Goal: Information Seeking & Learning: Find specific fact

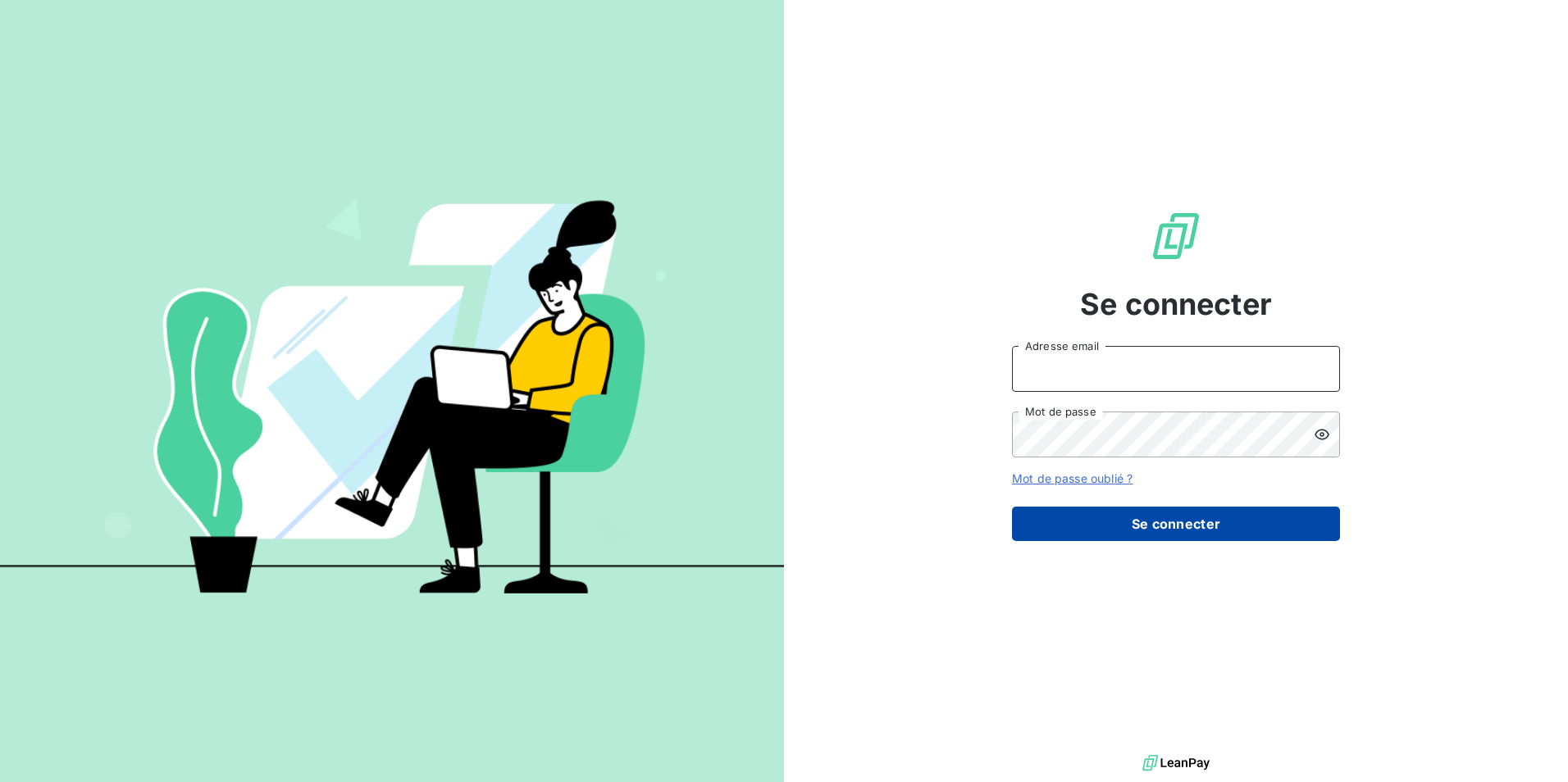
type input "[EMAIL_ADDRESS][DOMAIN_NAME]"
click at [1245, 532] on button "Se connecter" at bounding box center [1176, 523] width 328 height 34
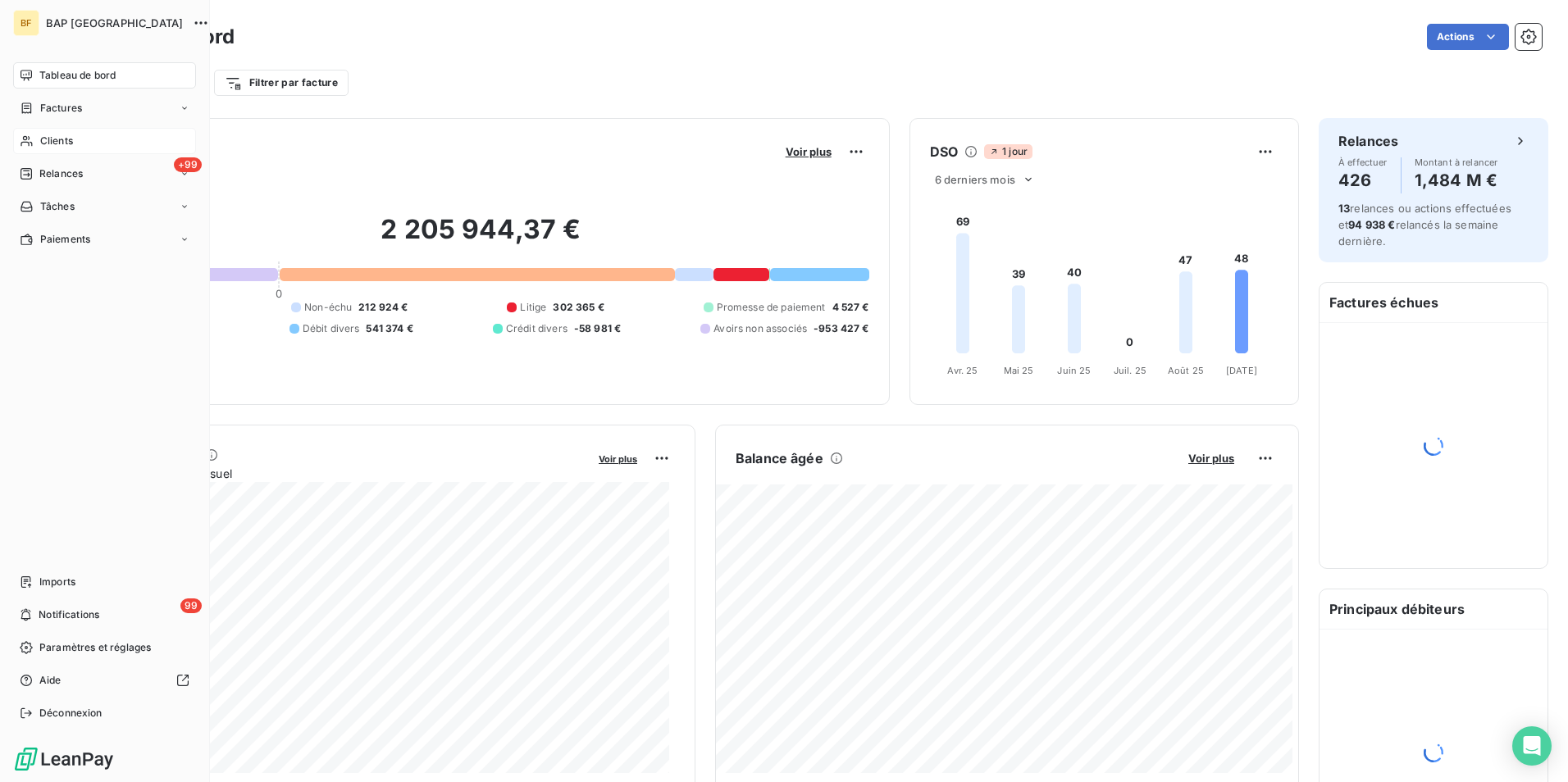
click at [37, 145] on div "Clients" at bounding box center [104, 140] width 183 height 26
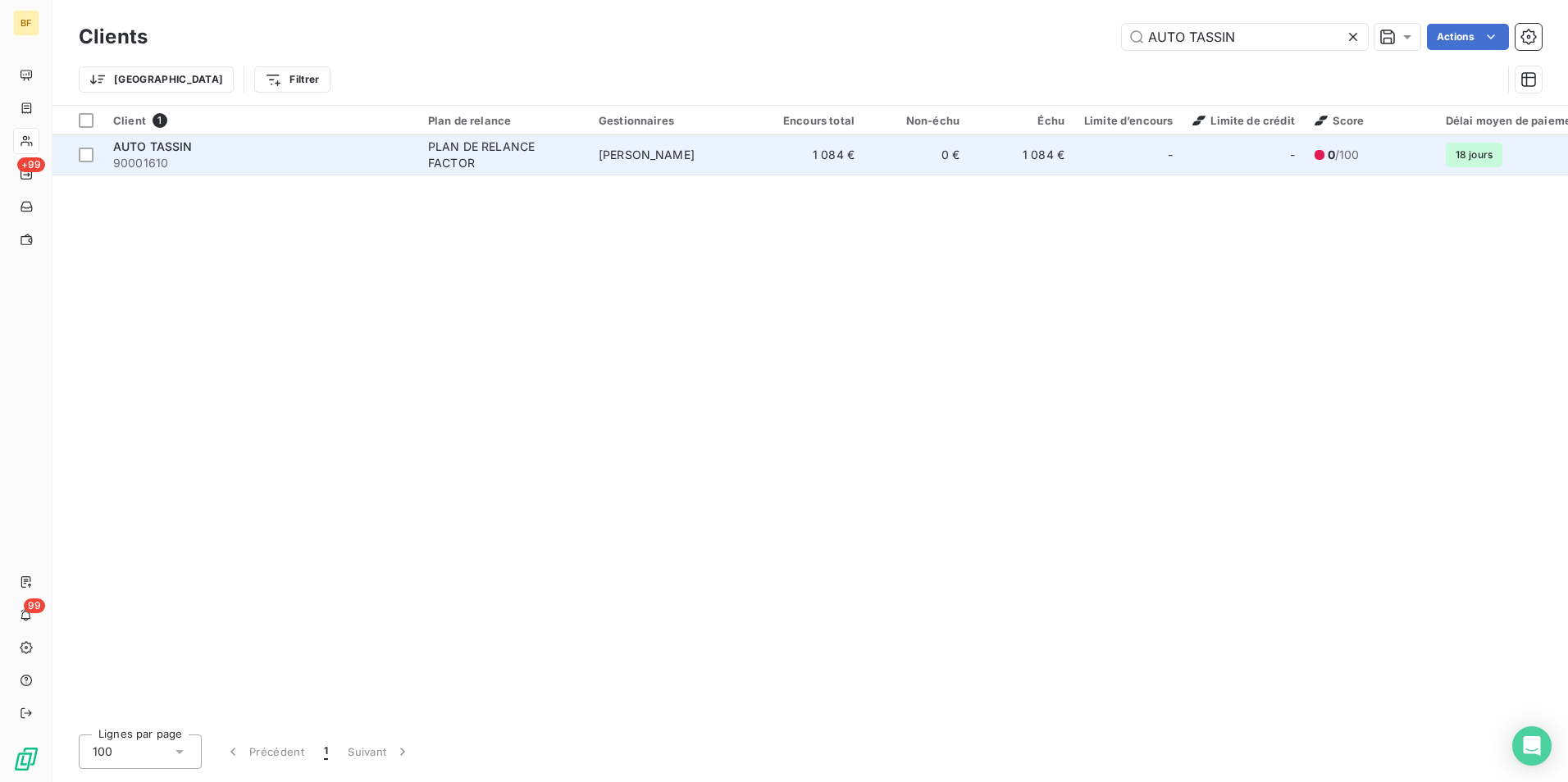
type input "AUTO TASSIN"
click at [598, 157] on td "[PERSON_NAME]" at bounding box center [674, 155] width 170 height 39
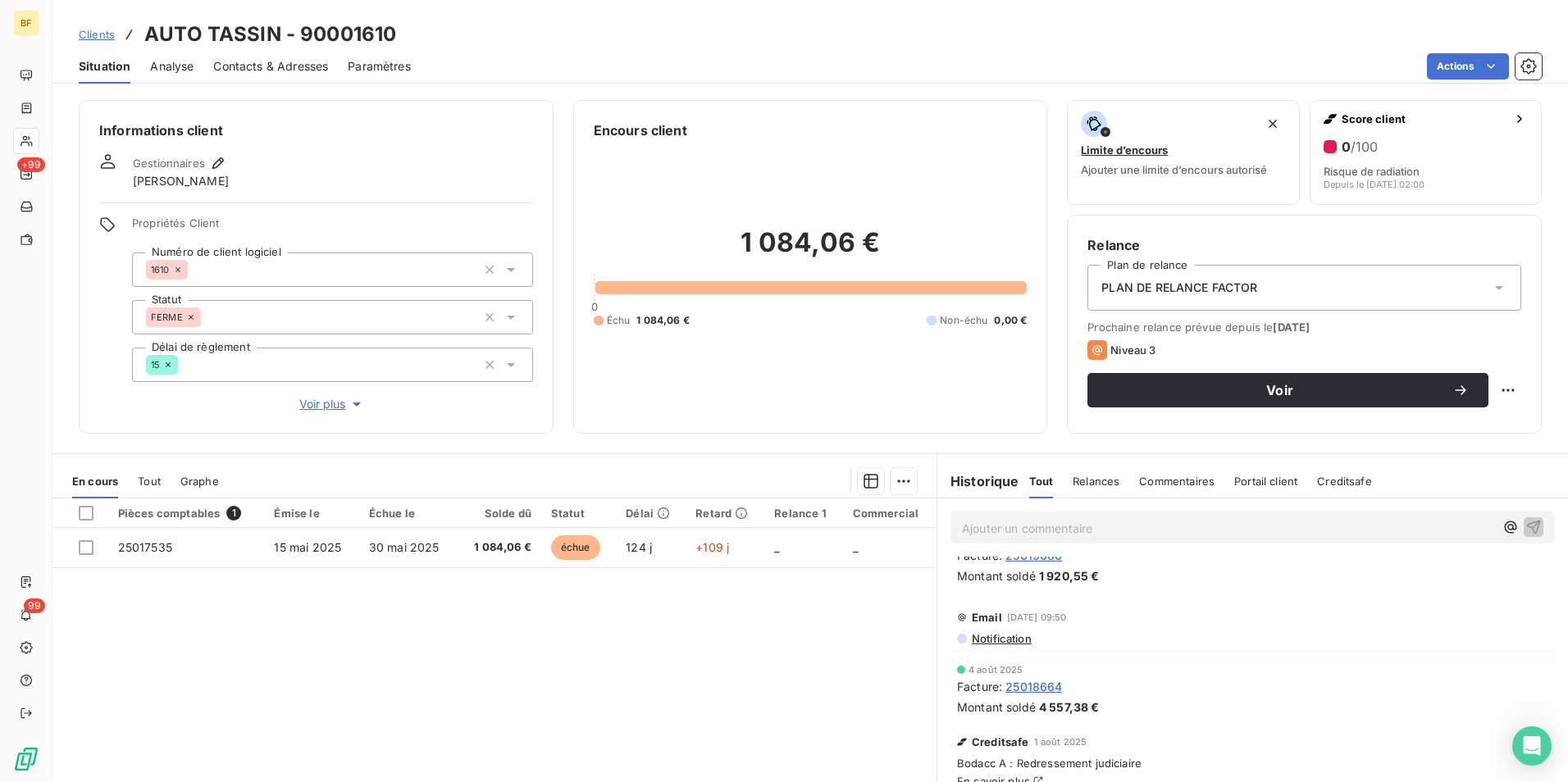
scroll to position [164, 0]
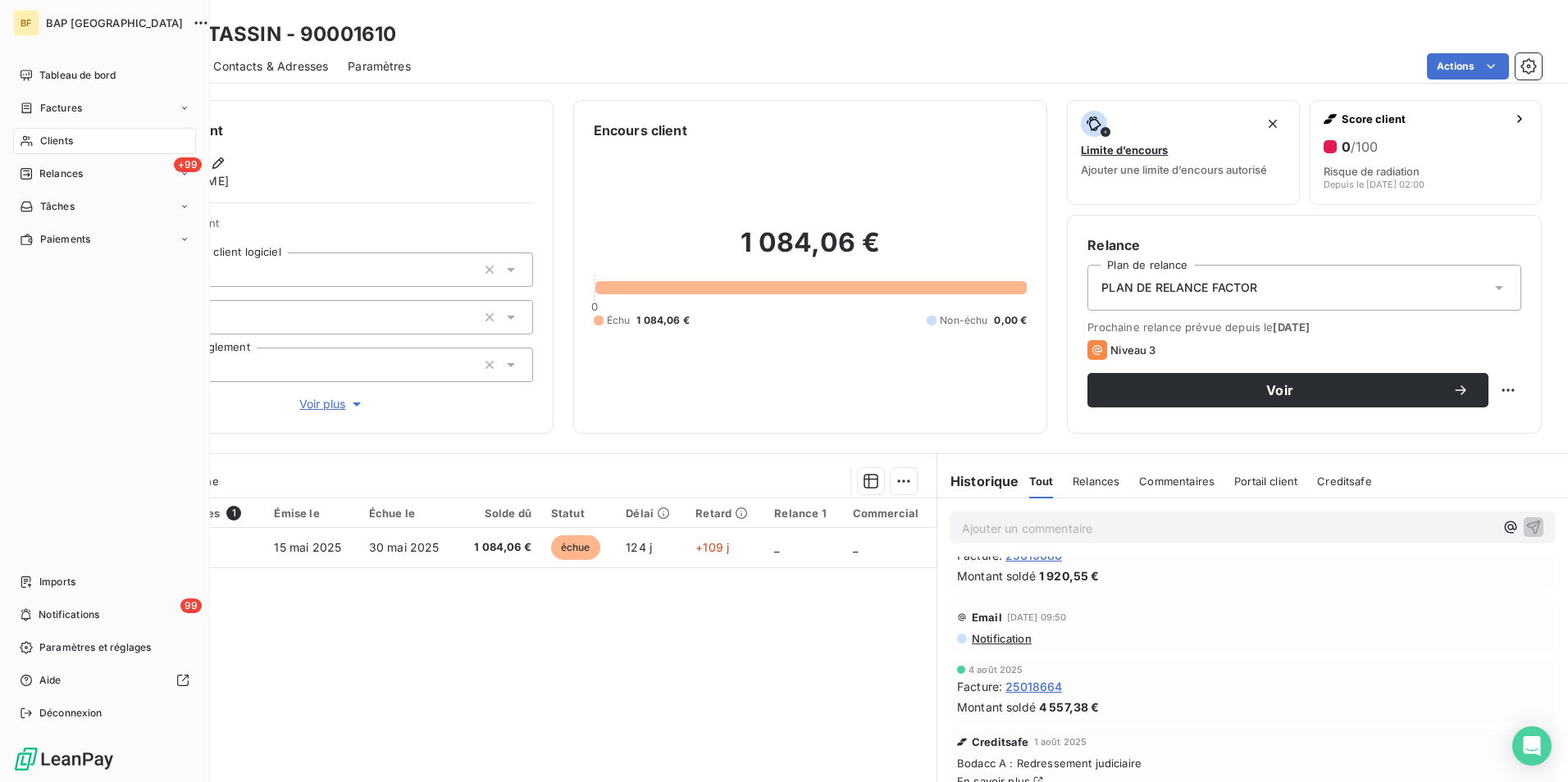
click at [34, 139] on div "Clients" at bounding box center [104, 140] width 183 height 26
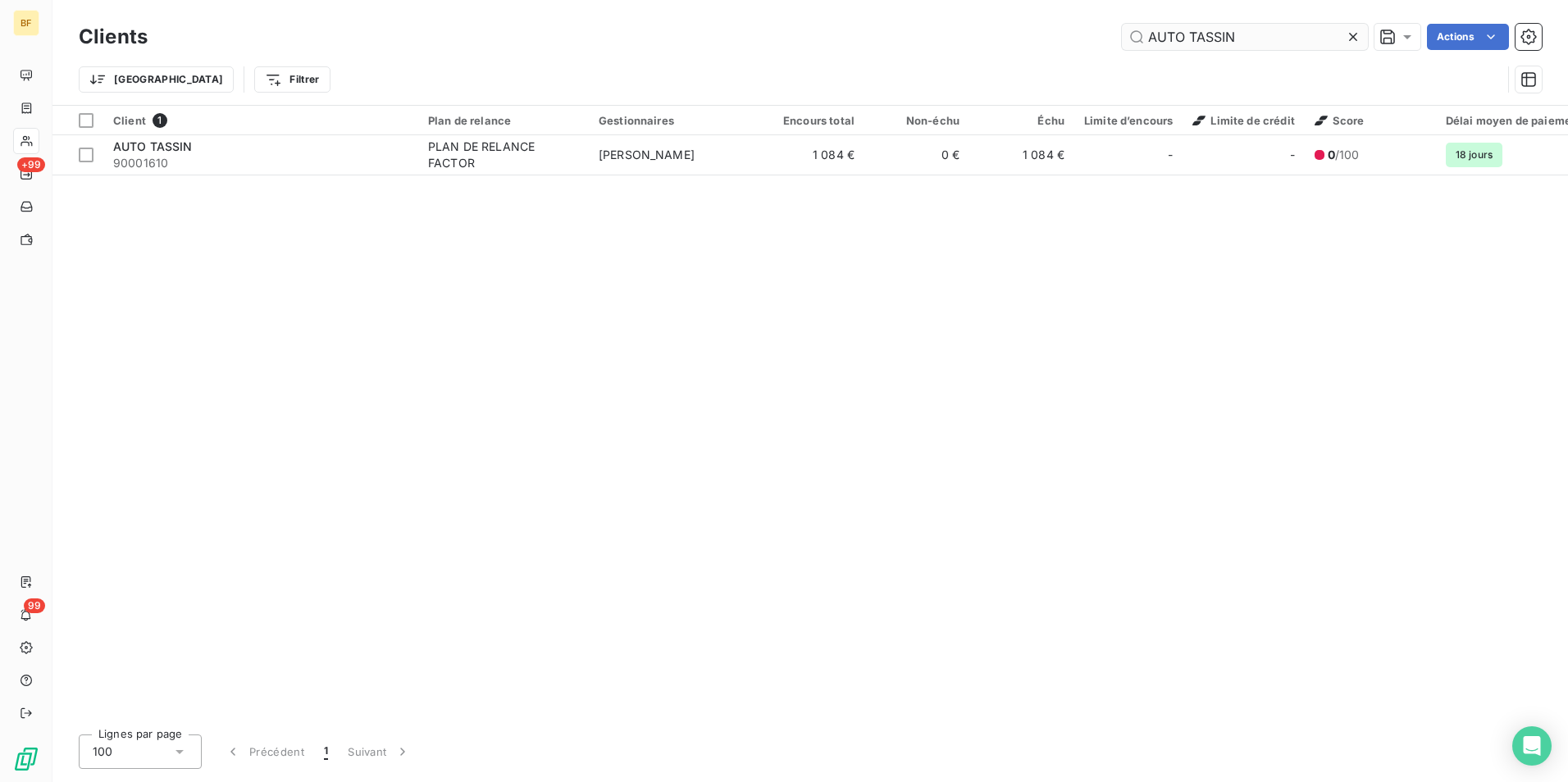
drag, startPoint x: 1296, startPoint y: 52, endPoint x: 1278, endPoint y: 47, distance: 18.7
click at [1279, 47] on div "Clients AUTO TASSIN Actions" at bounding box center [810, 37] width 1463 height 34
drag, startPoint x: 1177, startPoint y: 35, endPoint x: 1017, endPoint y: 33, distance: 160.0
click at [1017, 33] on div "AUTO TASSIN Actions" at bounding box center [855, 37] width 1375 height 26
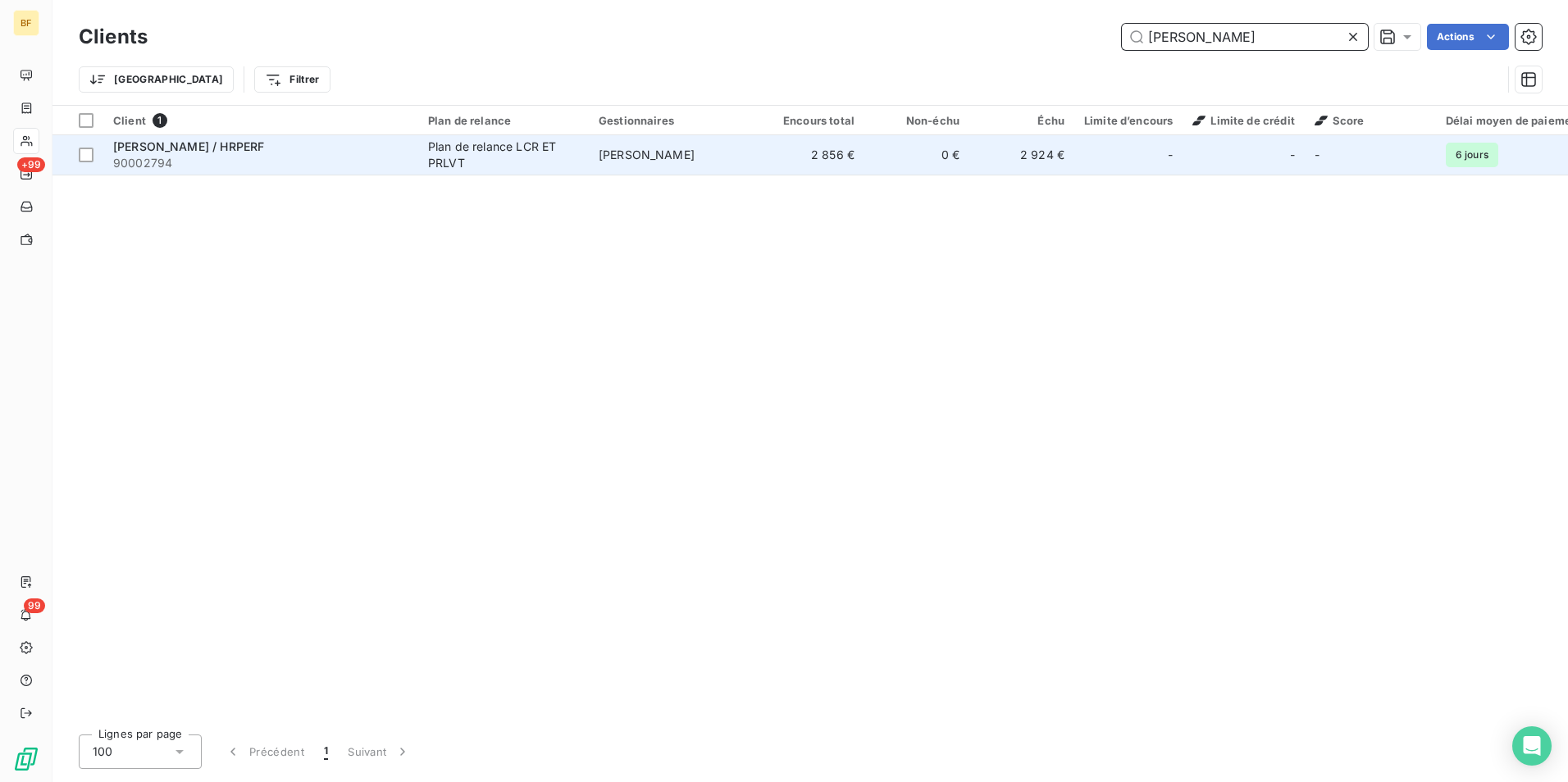
type input "[PERSON_NAME]"
click at [487, 166] on div "Plan de relance LCR ET PRLVT" at bounding box center [503, 155] width 151 height 33
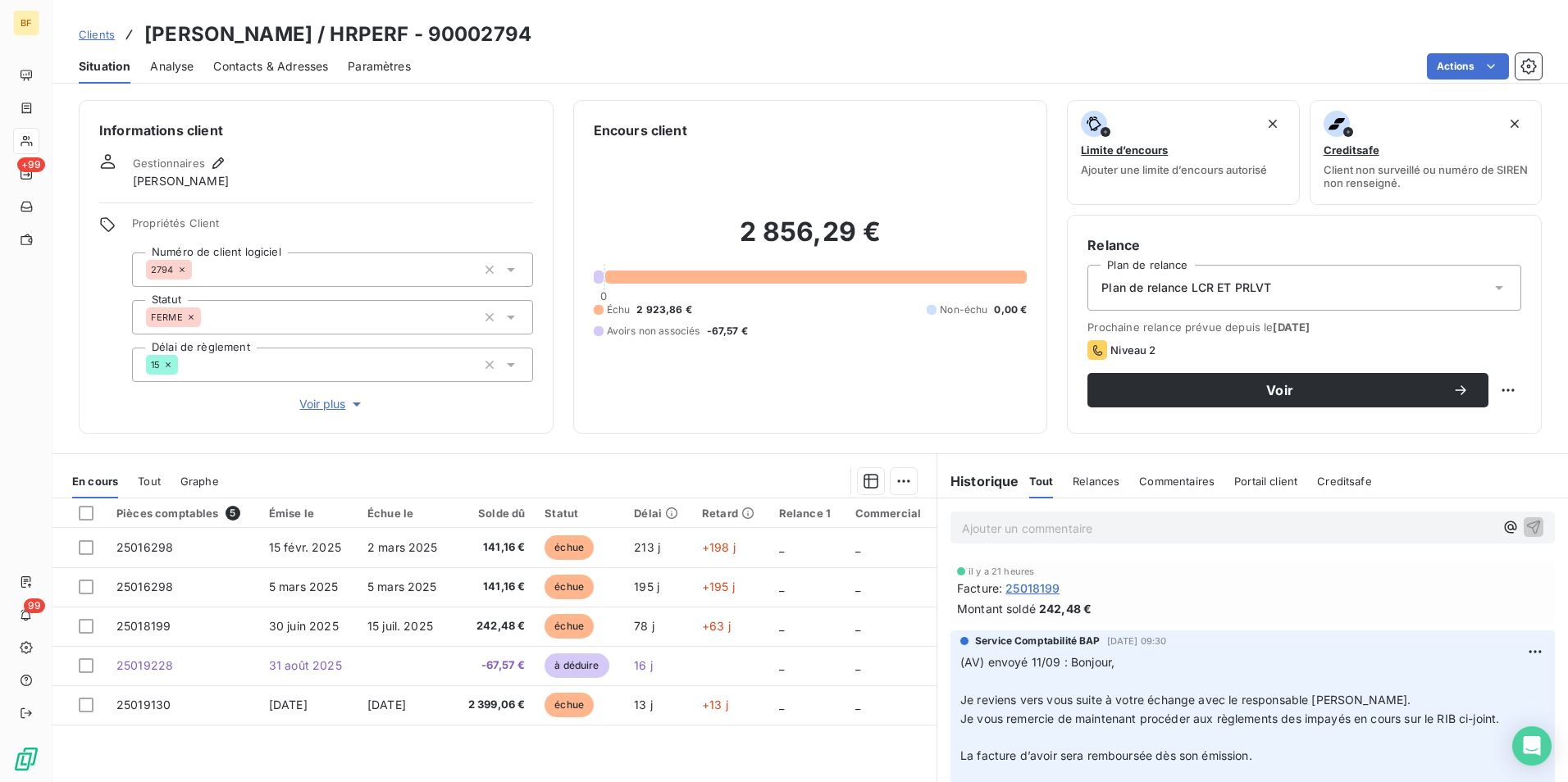
click at [249, 52] on div "Contacts & Adresses" at bounding box center [271, 66] width 115 height 34
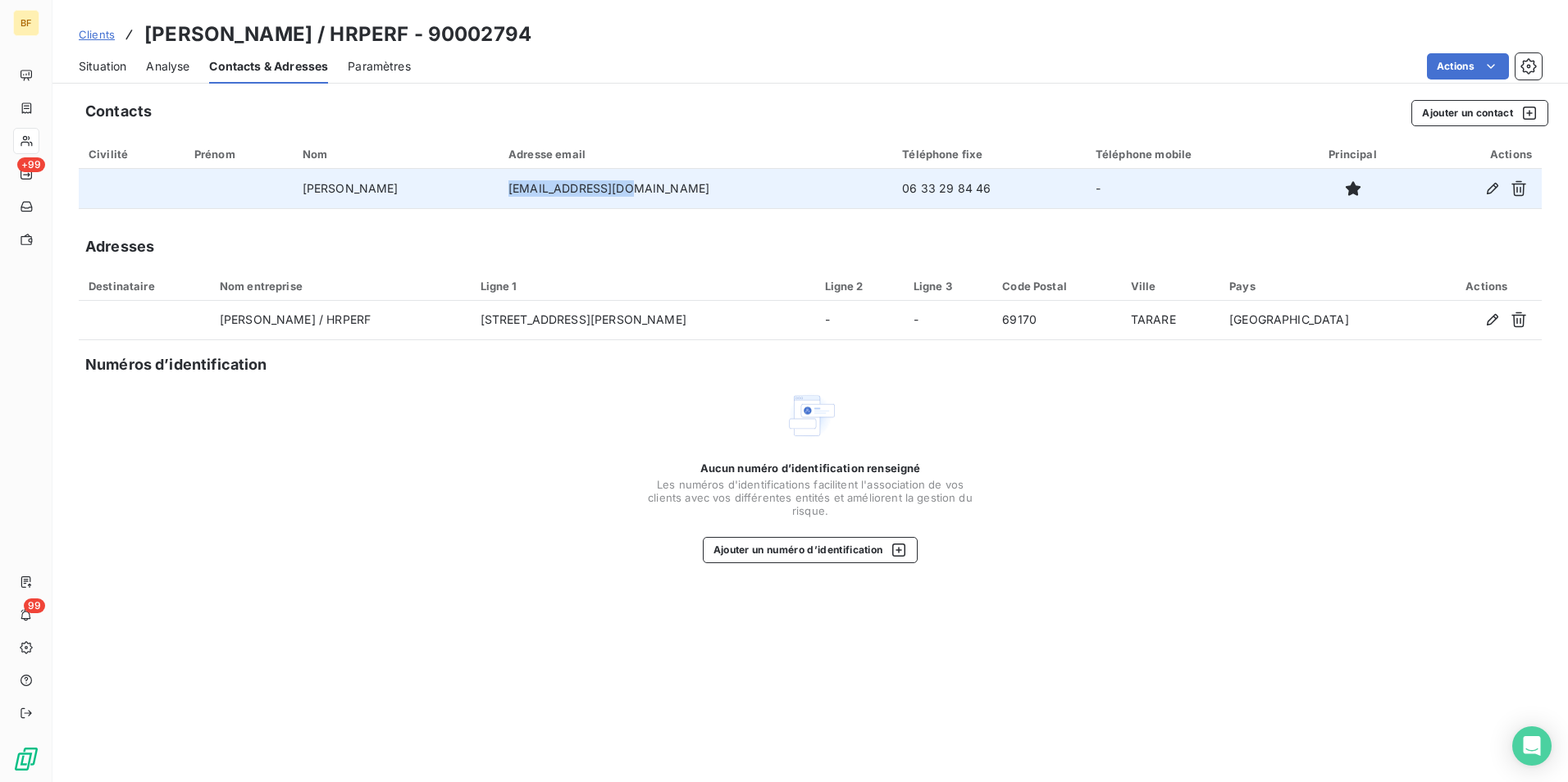
drag, startPoint x: 727, startPoint y: 191, endPoint x: 596, endPoint y: 190, distance: 131.0
click at [596, 190] on td "[EMAIL_ADDRESS][DOMAIN_NAME]" at bounding box center [695, 188] width 393 height 39
copy td "[EMAIL_ADDRESS][DOMAIN_NAME]"
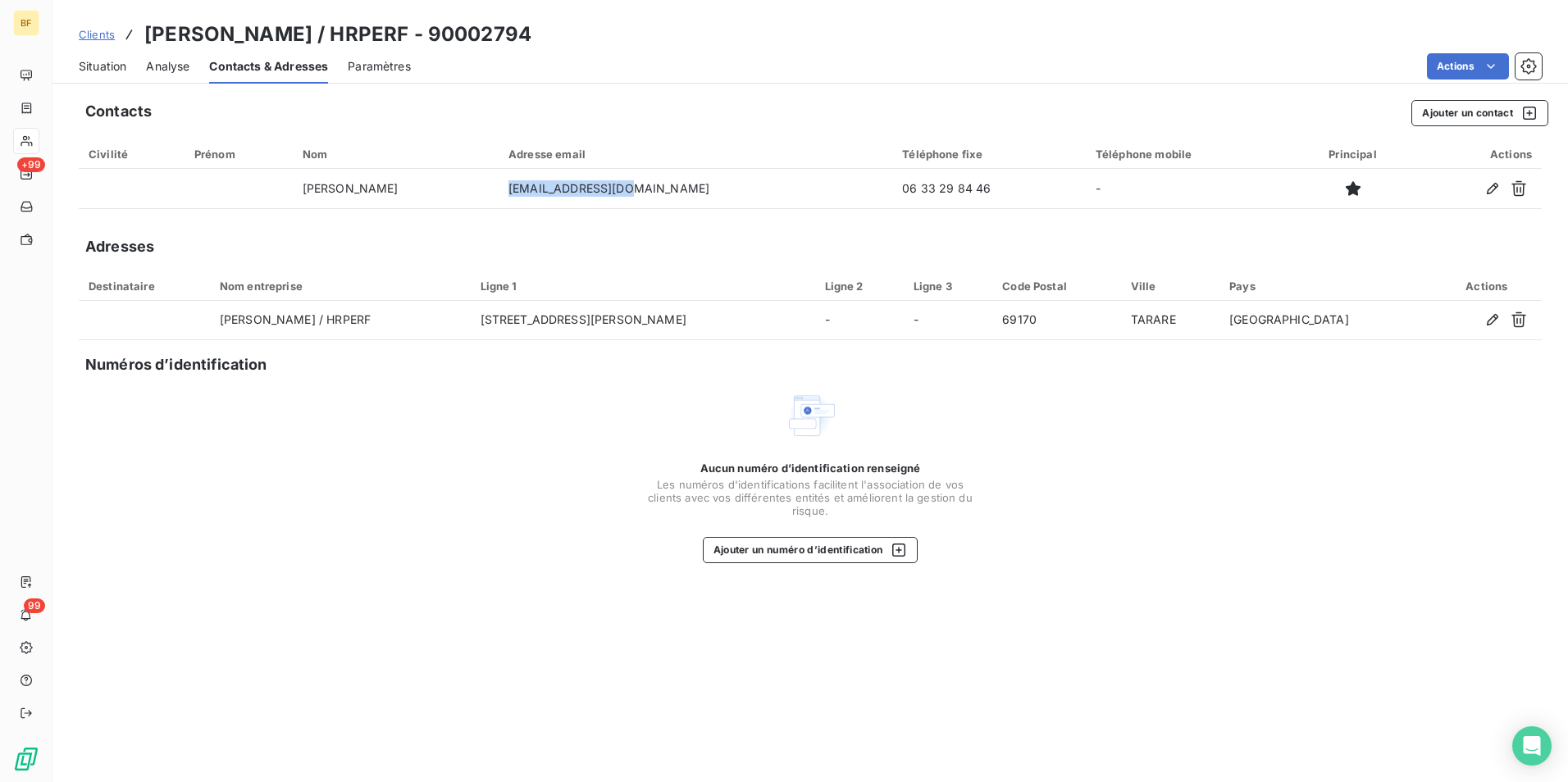
click at [126, 66] on span "Situation" at bounding box center [102, 66] width 48 height 16
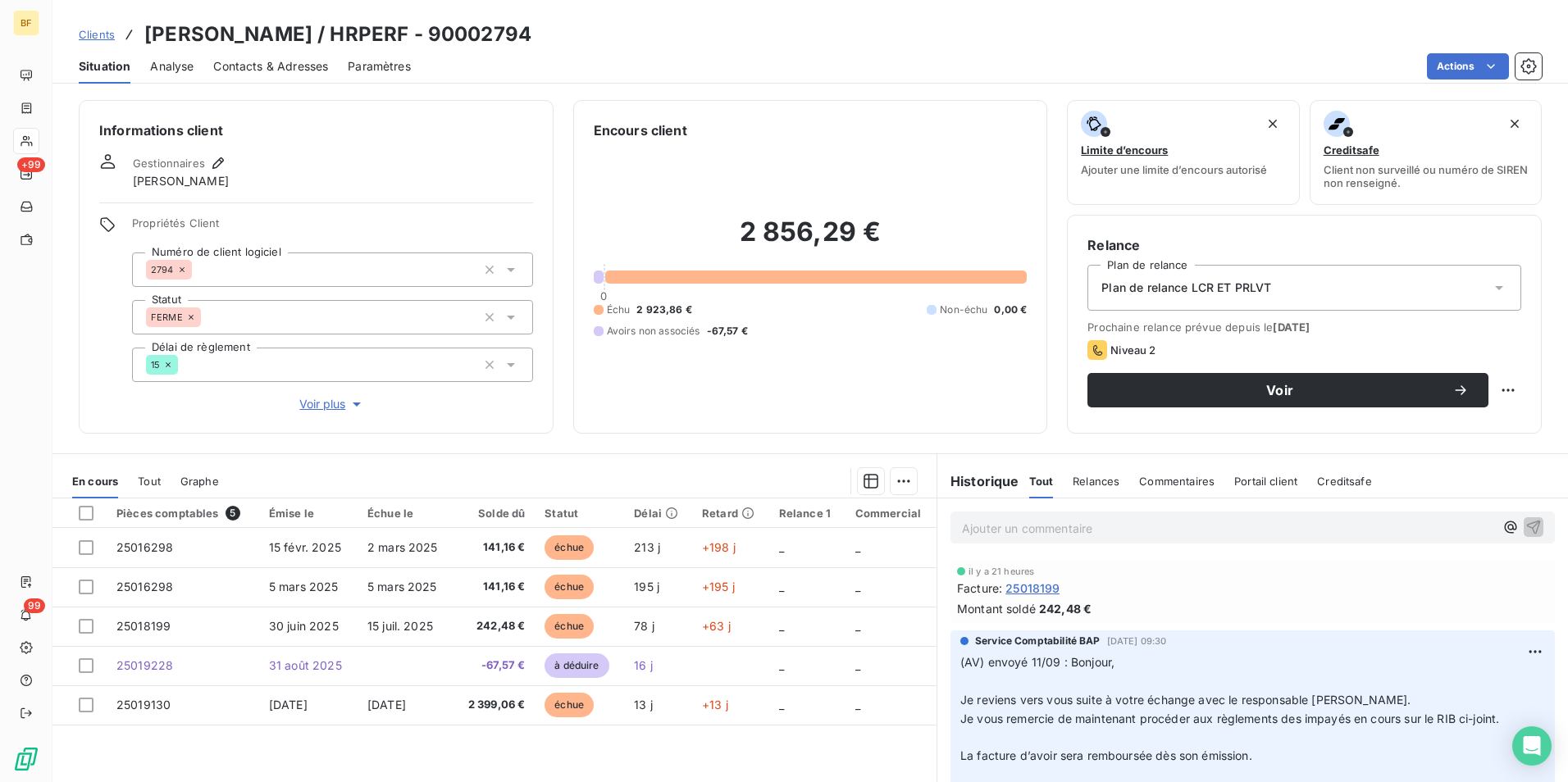
click at [249, 64] on span "Contacts & Adresses" at bounding box center [271, 66] width 115 height 16
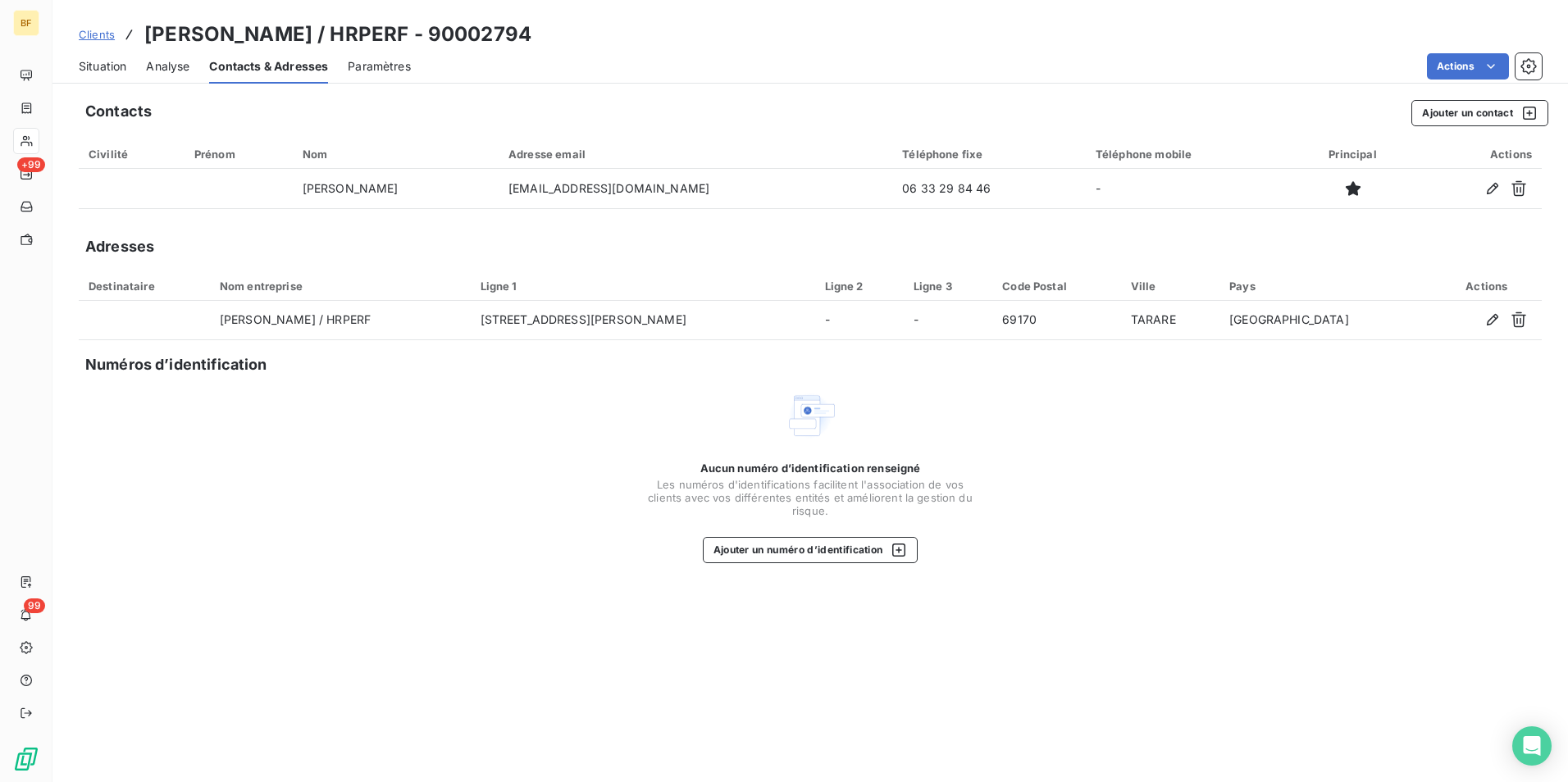
click at [101, 67] on span "Situation" at bounding box center [102, 66] width 48 height 16
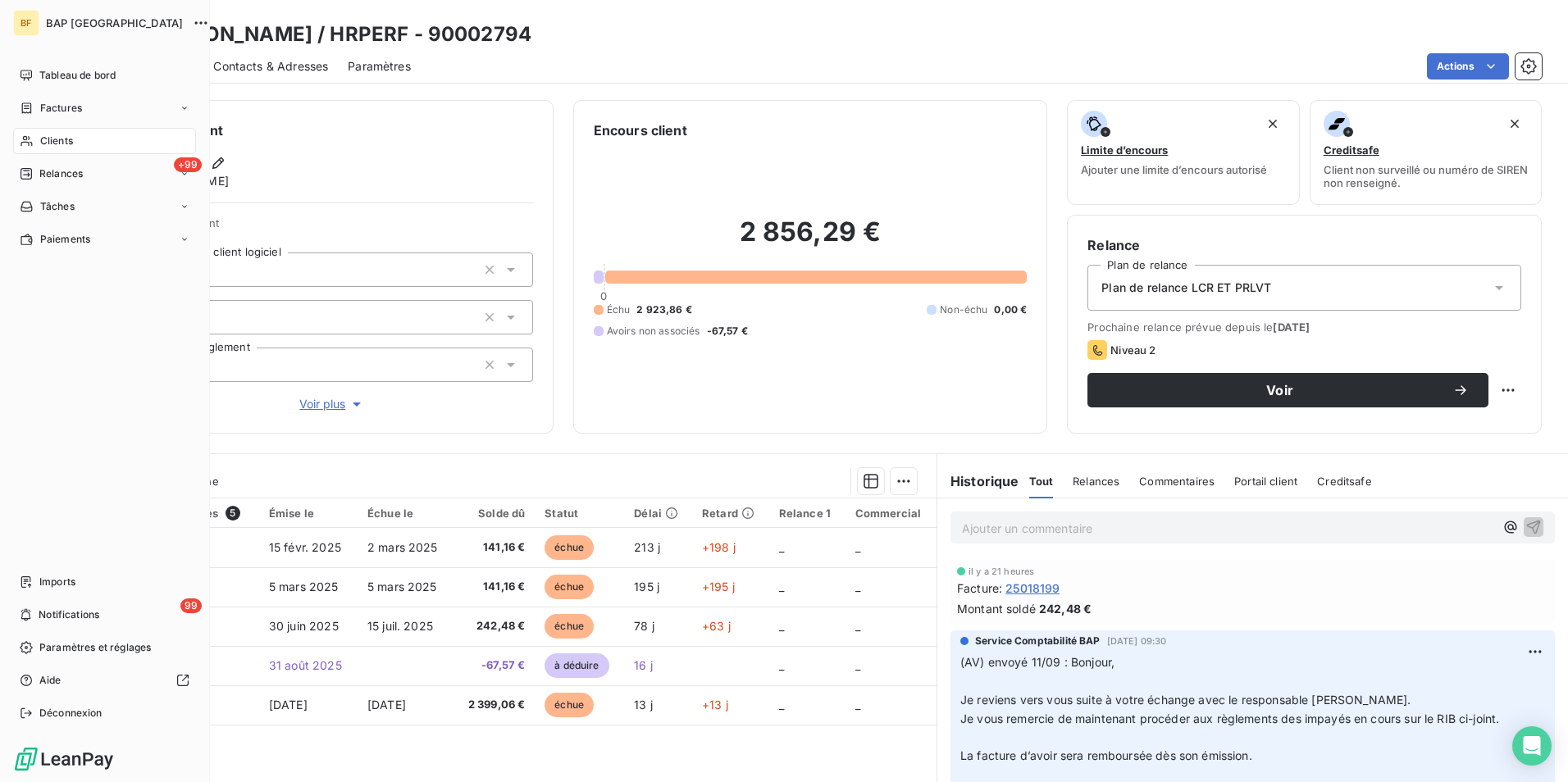
click at [50, 142] on span "Clients" at bounding box center [56, 140] width 33 height 14
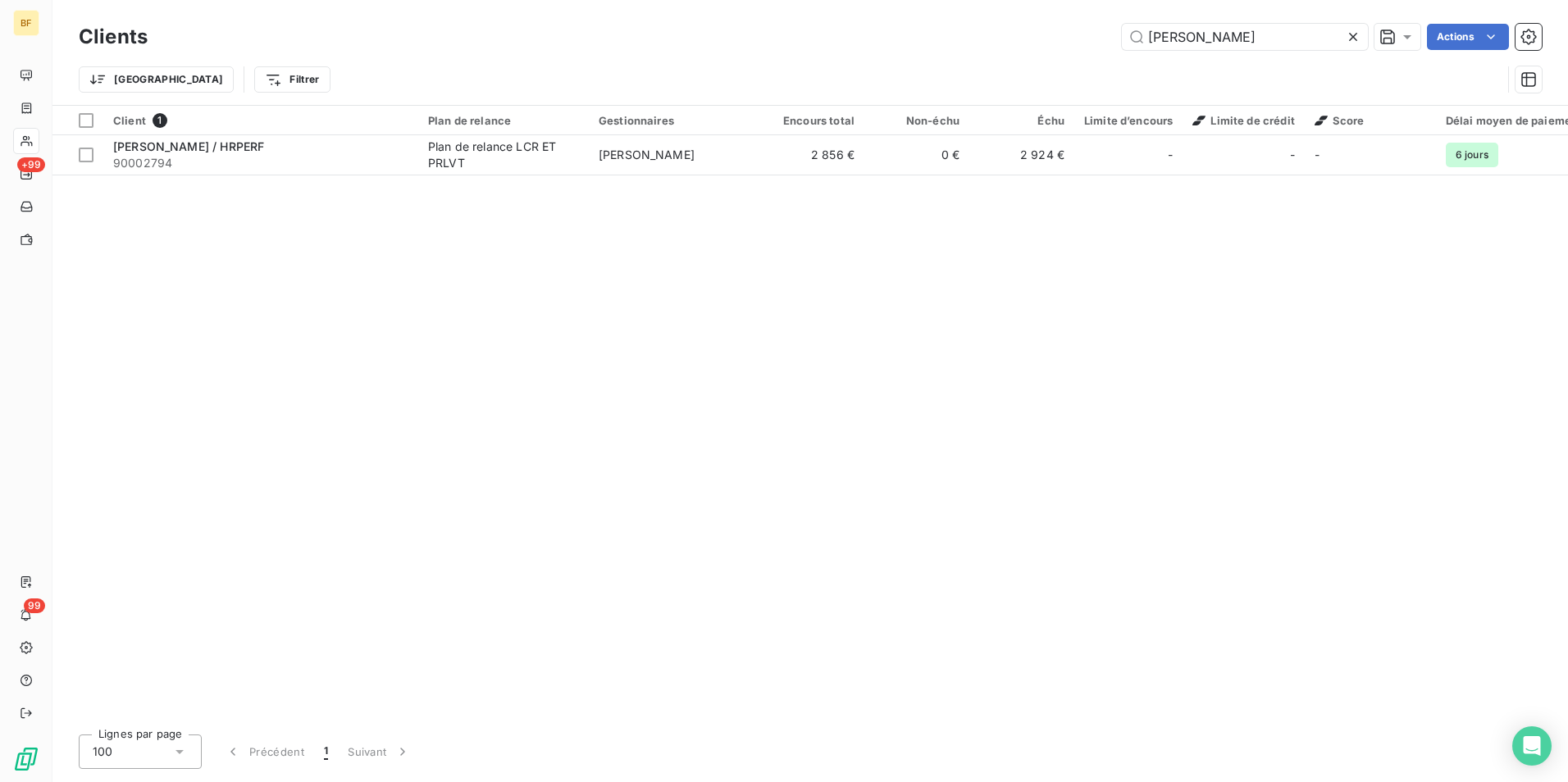
drag, startPoint x: 1205, startPoint y: 37, endPoint x: 1080, endPoint y: 35, distance: 125.0
click at [1080, 35] on div "[PERSON_NAME] Actions" at bounding box center [855, 37] width 1375 height 26
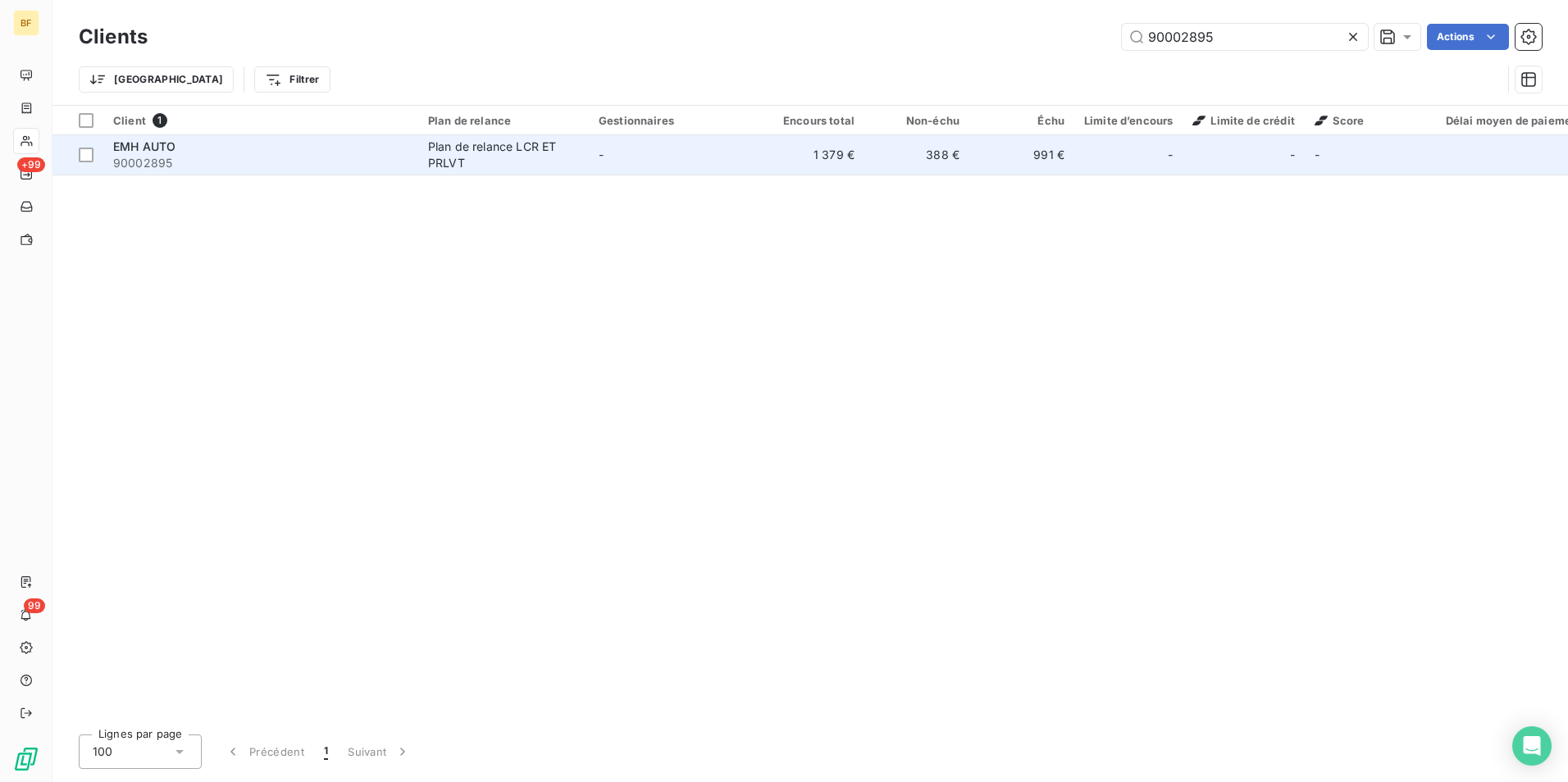
type input "90002895"
click at [515, 140] on div "Plan de relance LCR ET PRLVT" at bounding box center [503, 155] width 151 height 33
